Goal: Task Accomplishment & Management: Manage account settings

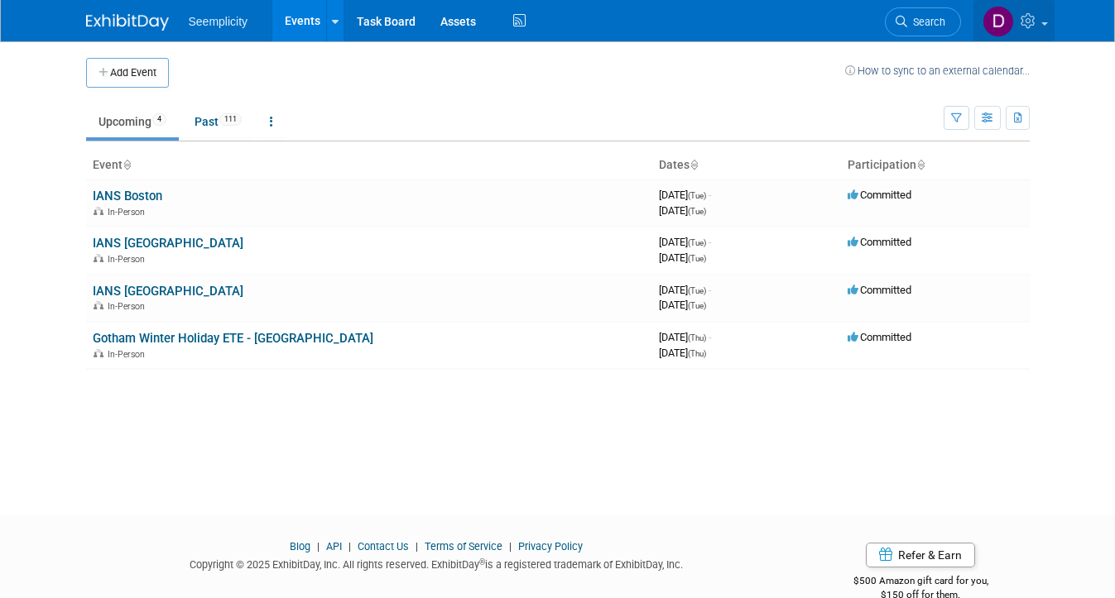
click at [1046, 25] on span at bounding box center [1044, 23] width 7 height 3
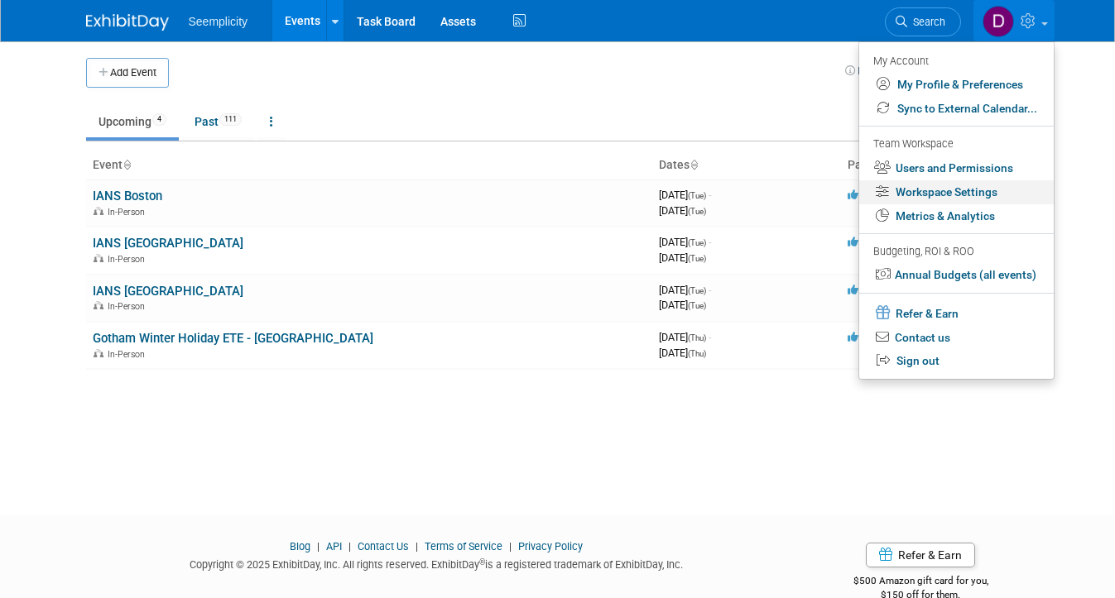
click at [999, 188] on link "Workspace Settings" at bounding box center [956, 192] width 194 height 24
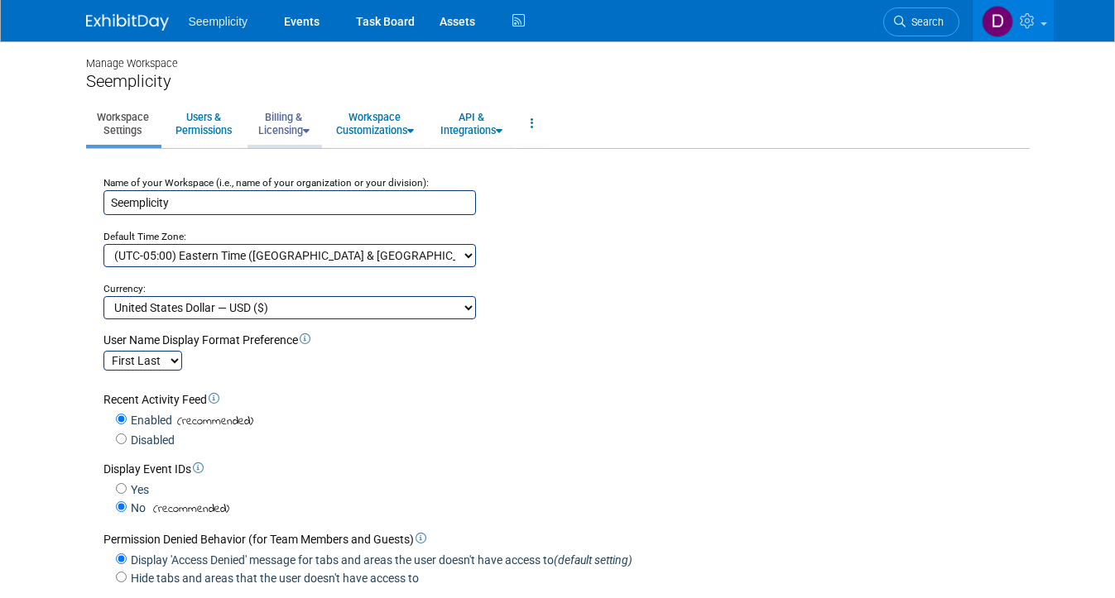
click at [304, 135] on link "Billing & Licensing" at bounding box center [283, 123] width 73 height 41
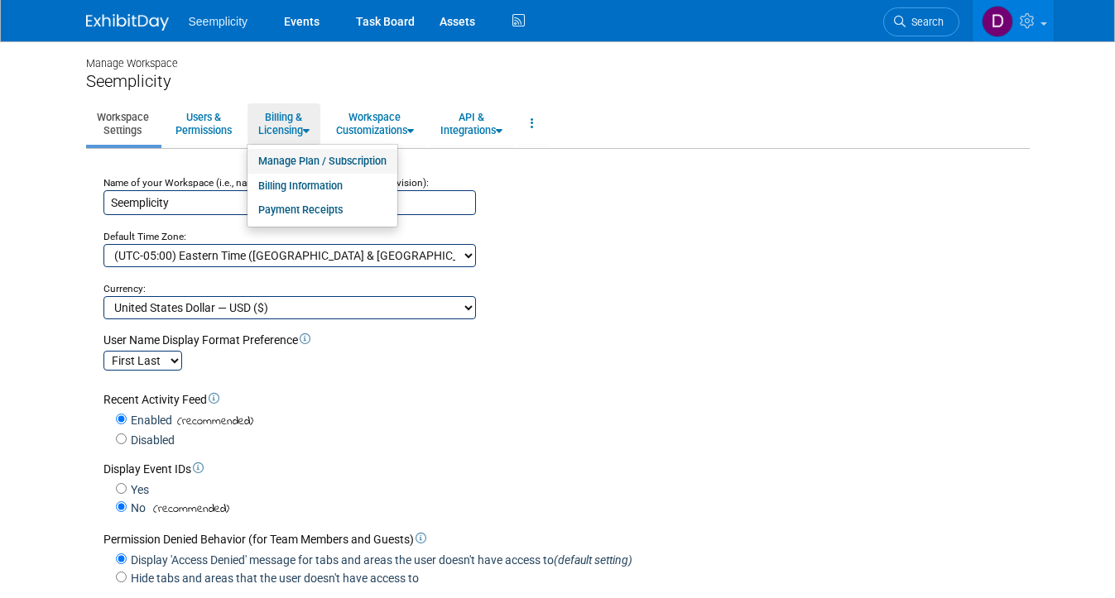
click at [319, 159] on link "Manage Plan / Subscription" at bounding box center [322, 161] width 150 height 25
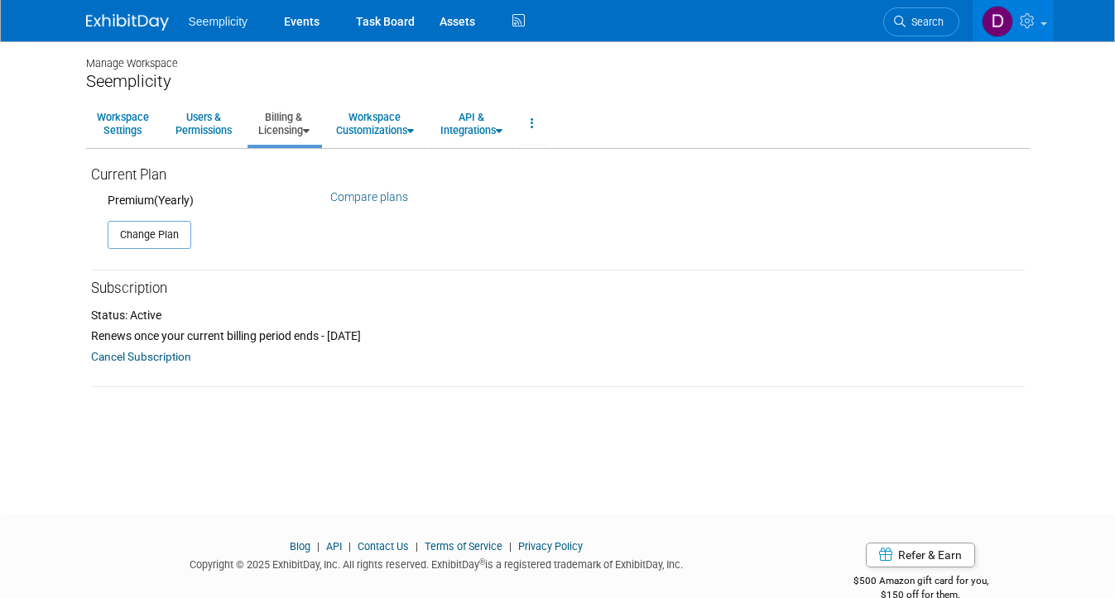
click at [175, 359] on link "Cancel Subscription" at bounding box center [141, 357] width 100 height 20
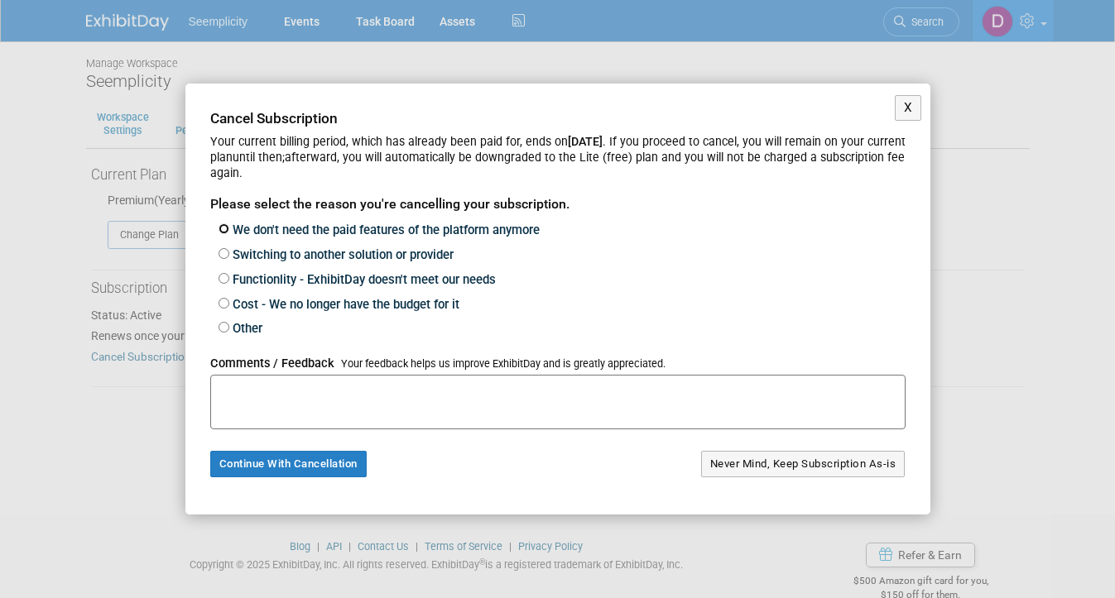
click at [227, 231] on input "We don't need the paid features of the platform anymore" at bounding box center [223, 228] width 11 height 11
radio input "true"
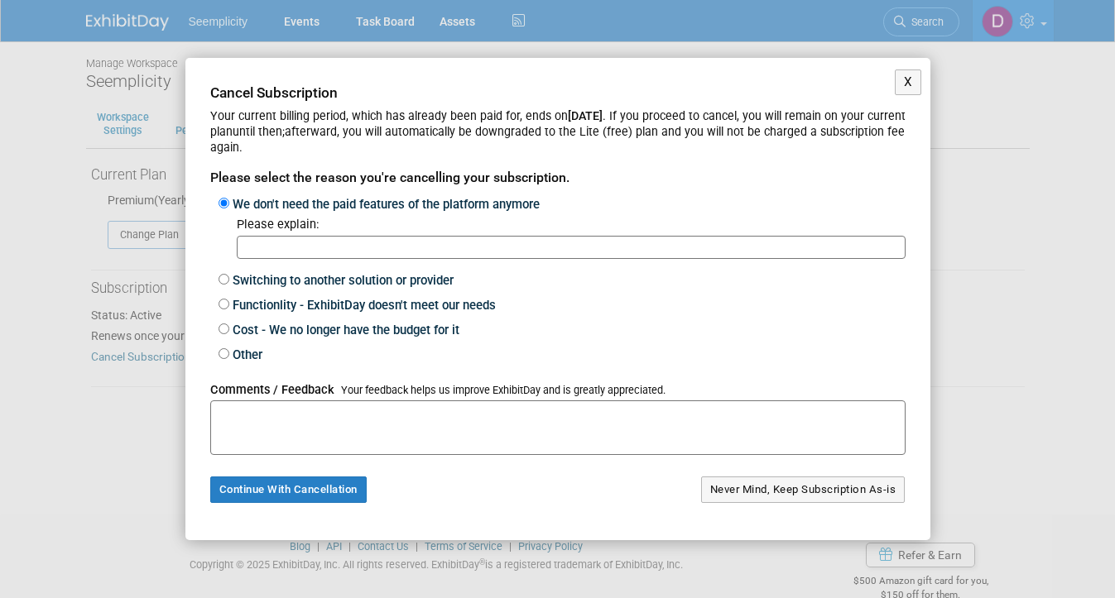
type input "W"
type input "t"
type input "Exhibit Day does not"
drag, startPoint x: 367, startPoint y: 251, endPoint x: 231, endPoint y: 228, distance: 137.6
click at [230, 228] on div "Please explain: Exhibit Day does not" at bounding box center [561, 242] width 687 height 50
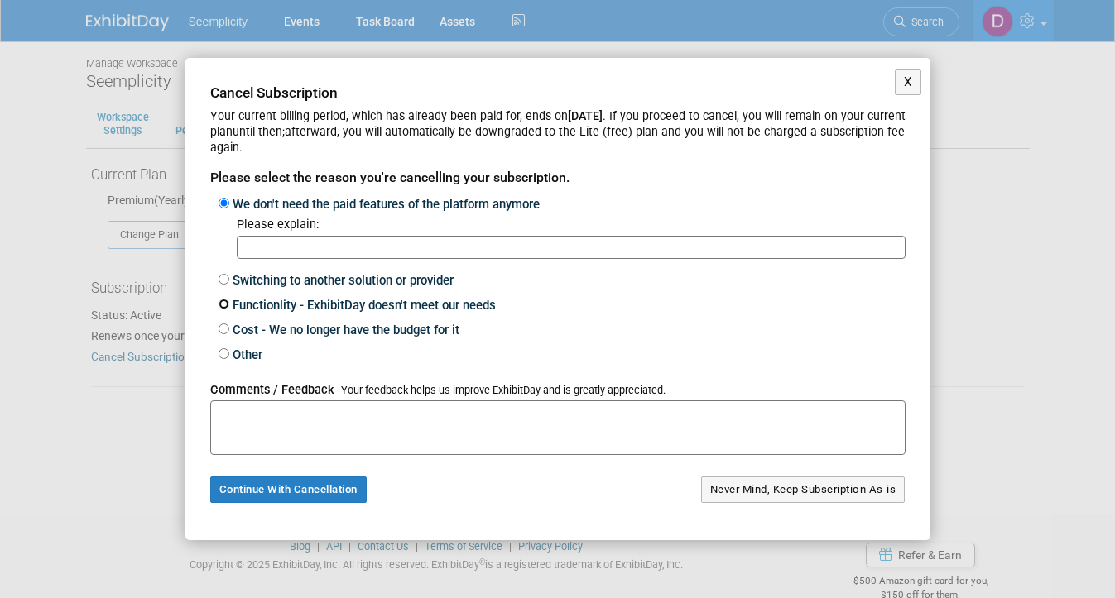
click at [225, 303] on input "Functionlity - ExhibitDay doesn't meet our needs" at bounding box center [223, 304] width 11 height 11
radio input "true"
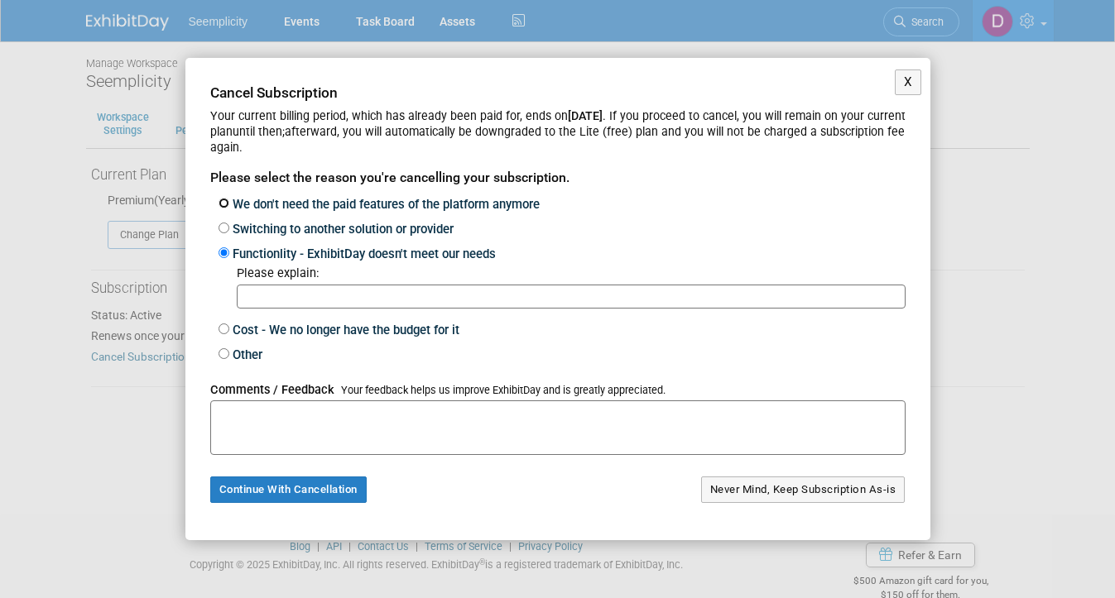
click at [222, 209] on input "We don't need the paid features of the platform anymore" at bounding box center [223, 203] width 11 height 11
radio input "true"
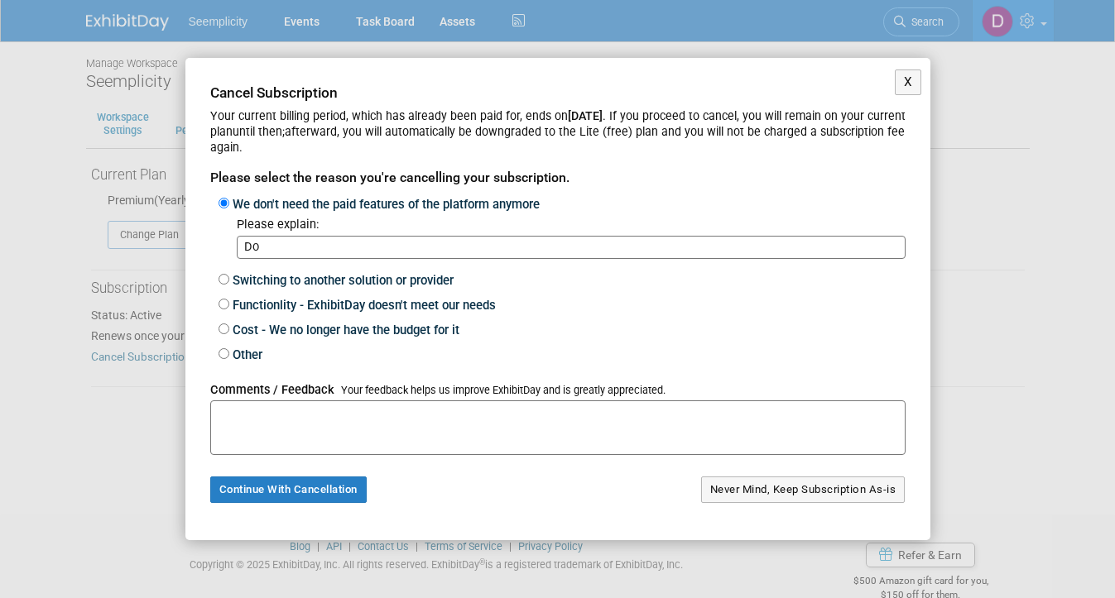
type input "D"
type input "w"
type input "We don't need this platform anymore."
click at [317, 491] on button "Continue With Cancellation" at bounding box center [288, 490] width 156 height 26
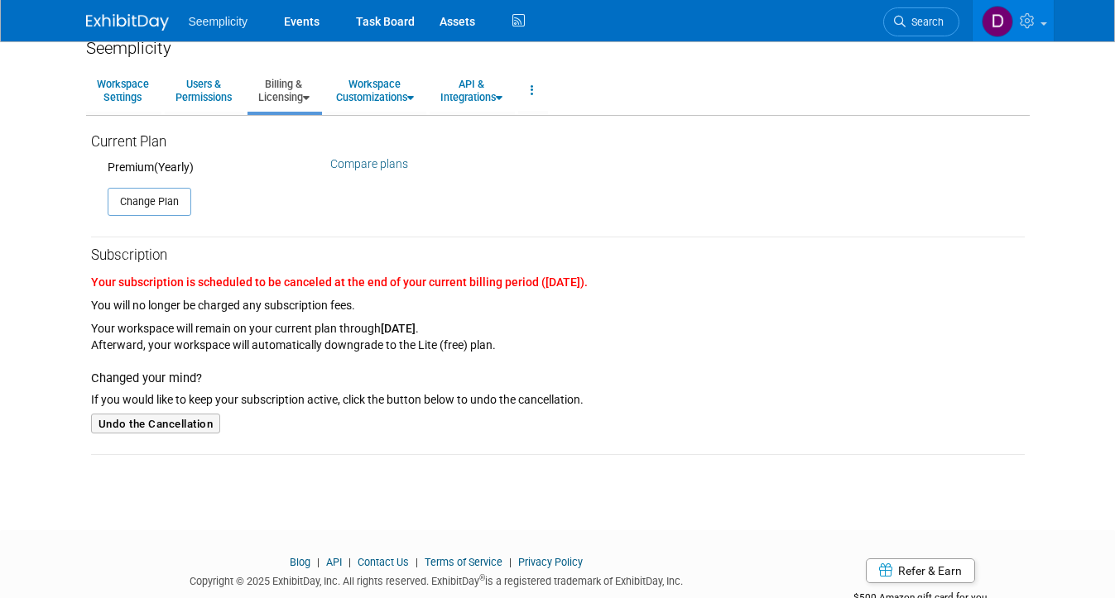
scroll to position [81, 0]
